Goal: Information Seeking & Learning: Learn about a topic

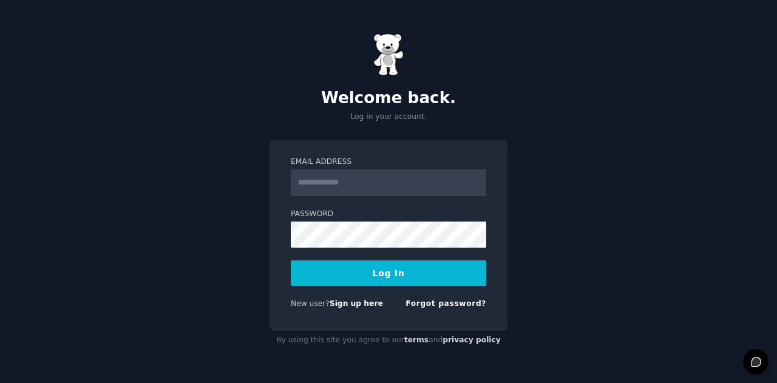
click at [379, 181] on input "Email Address" at bounding box center [388, 182] width 195 height 27
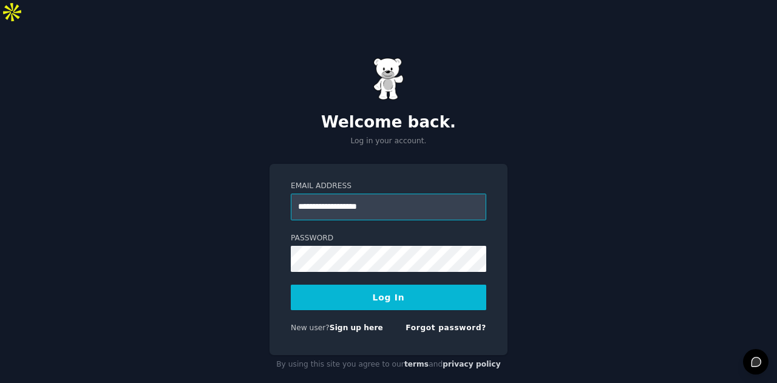
type input "**********"
click at [410, 285] on button "Log In" at bounding box center [388, 297] width 195 height 25
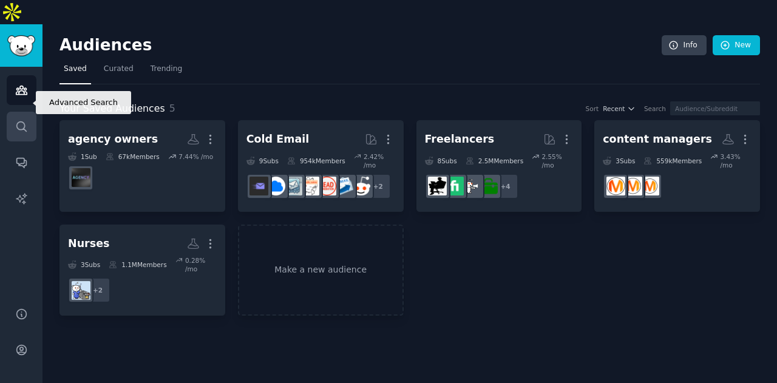
click at [8, 112] on link "Search" at bounding box center [22, 127] width 30 height 30
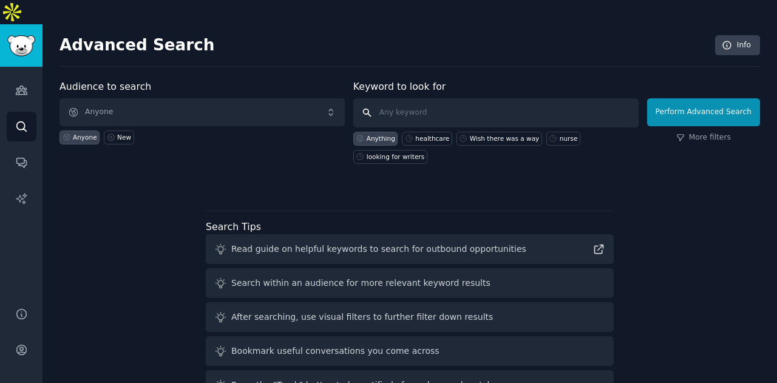
click at [402, 98] on input "text" at bounding box center [495, 112] width 285 height 29
type input "protein on the go"
click button "Perform Advanced Search" at bounding box center [703, 112] width 113 height 28
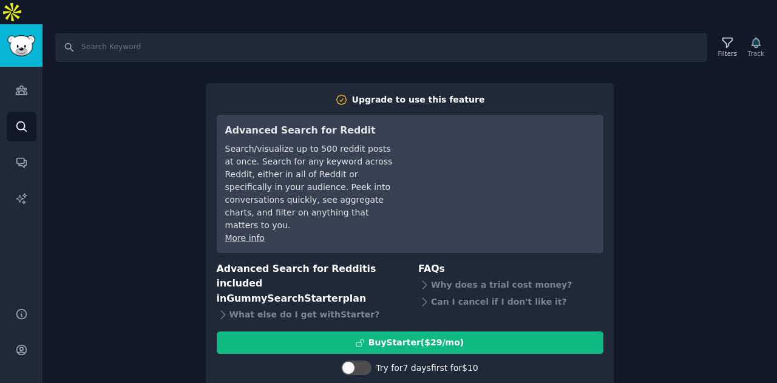
click at [718, 152] on div "Search Filters Track Upgrade to use this feature Advanced Search for Reddit Sea…" at bounding box center [409, 215] width 735 height 383
